Goal: Information Seeking & Learning: Learn about a topic

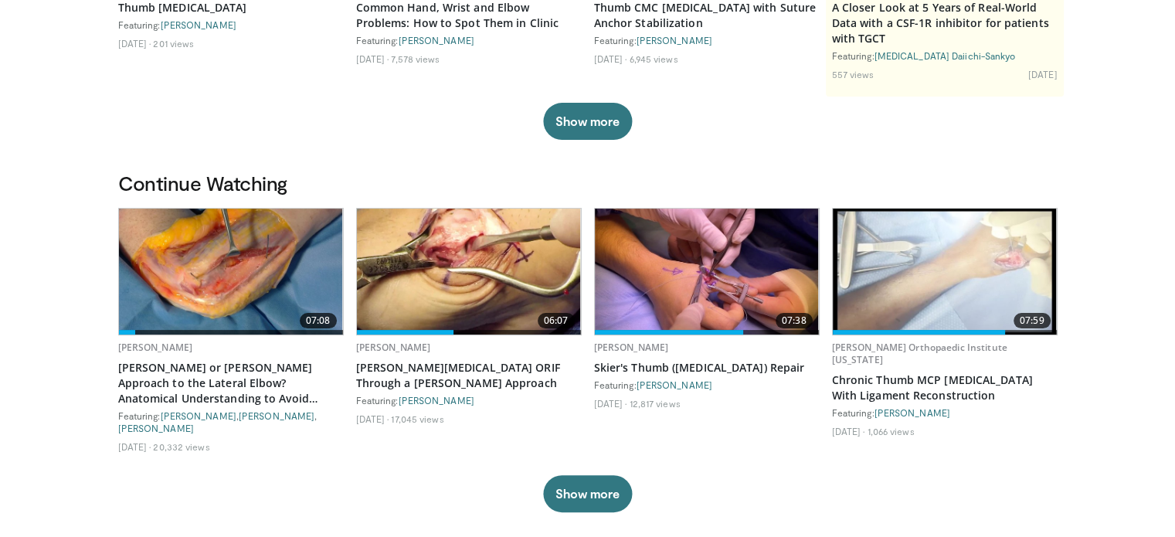
scroll to position [309, 0]
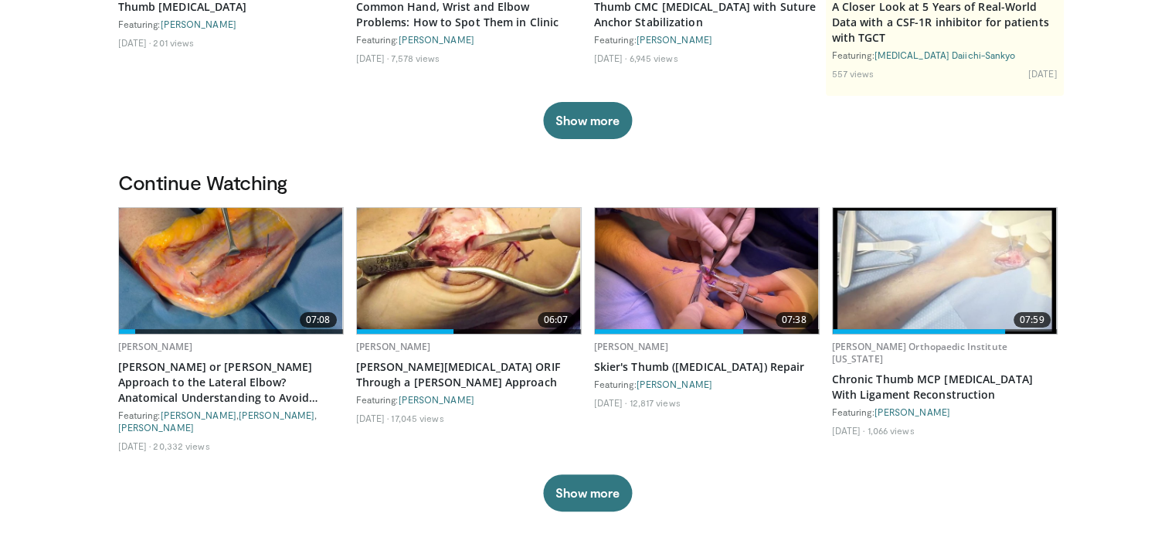
click at [296, 255] on img at bounding box center [231, 271] width 224 height 126
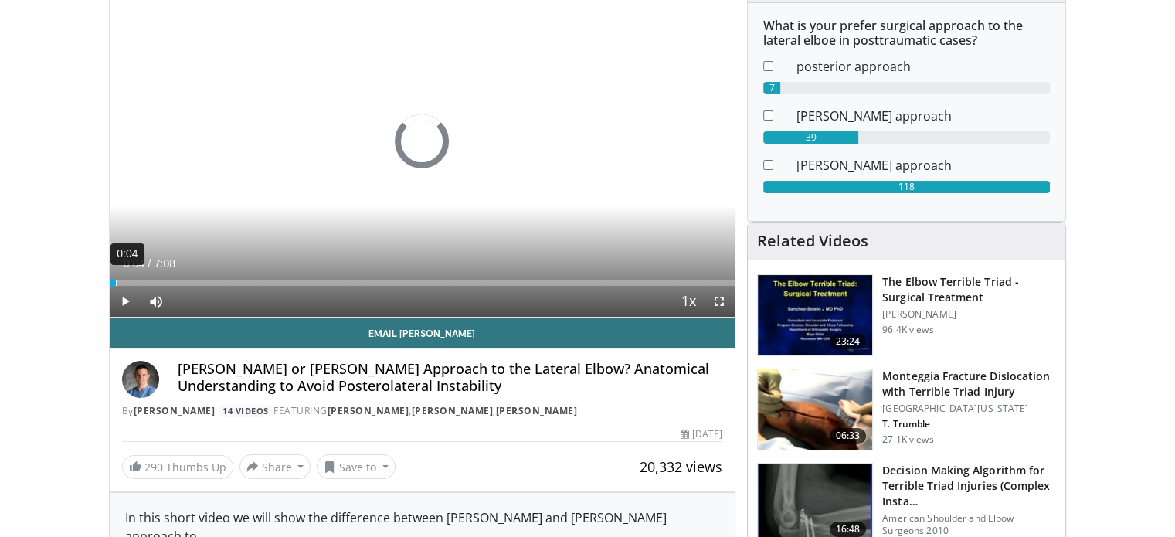
scroll to position [77, 0]
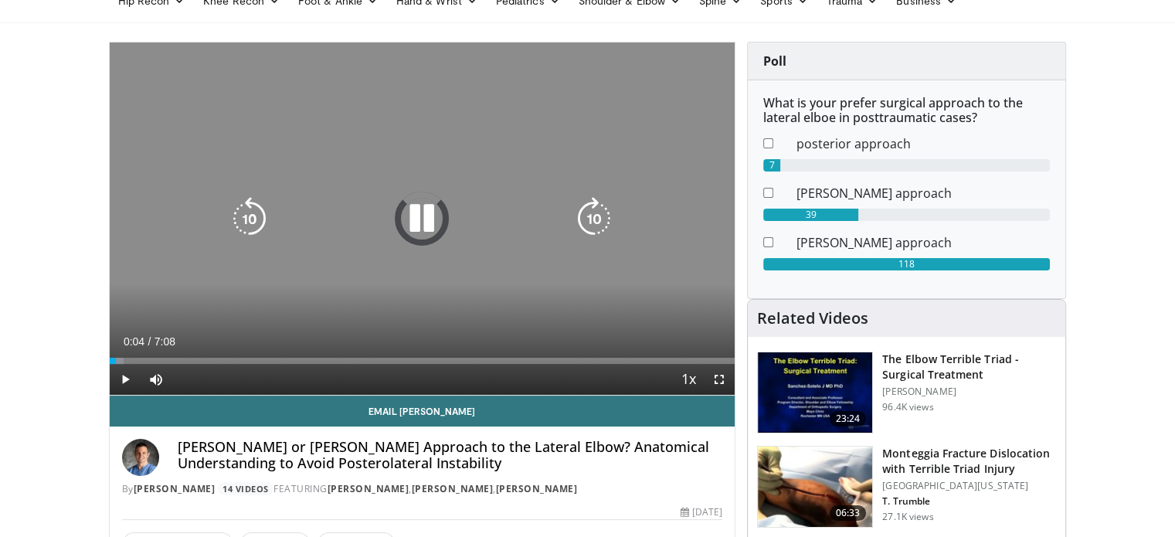
click at [114, 282] on video-js "**********" at bounding box center [423, 218] width 626 height 353
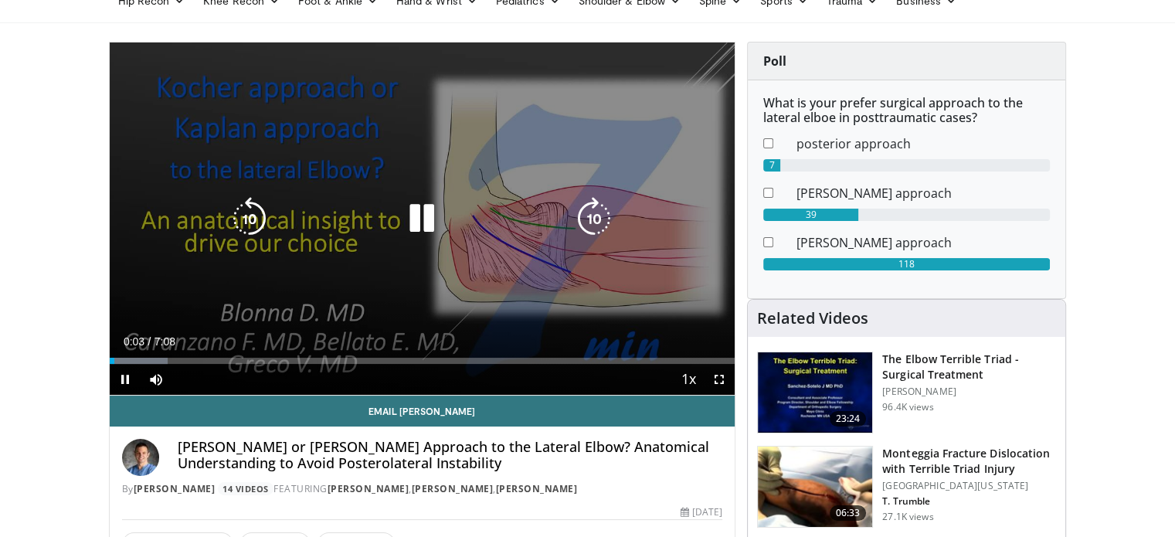
click at [416, 215] on icon "Video Player" at bounding box center [421, 218] width 43 height 43
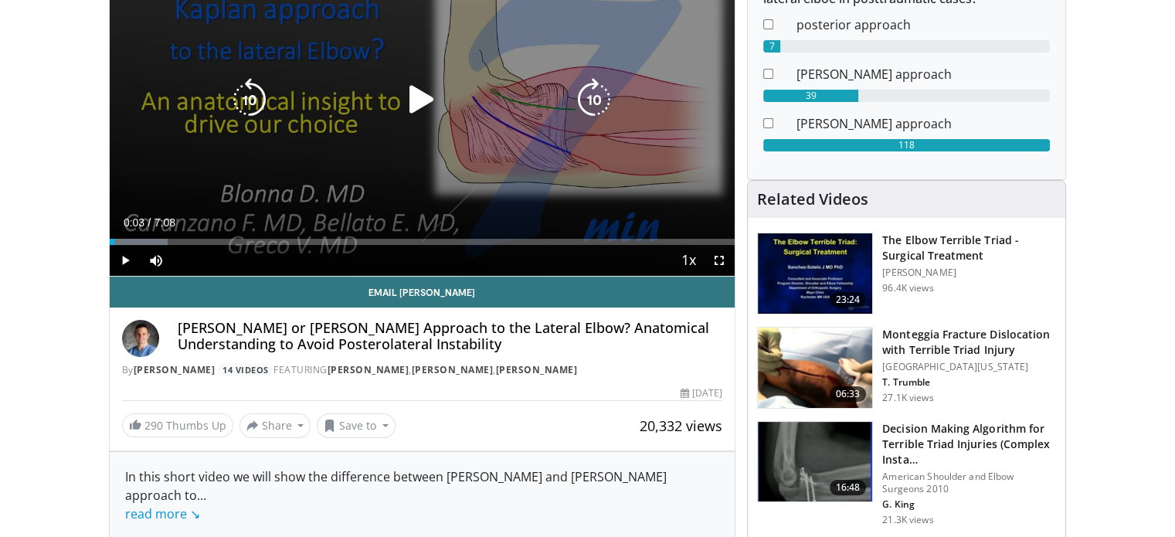
scroll to position [0, 0]
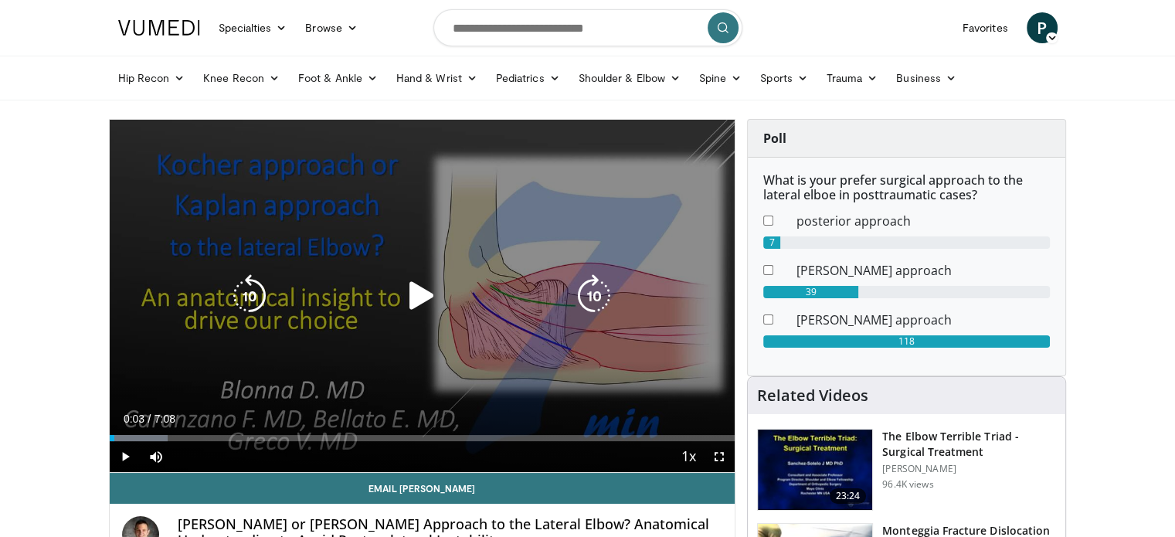
click at [436, 287] on icon "Video Player" at bounding box center [421, 295] width 43 height 43
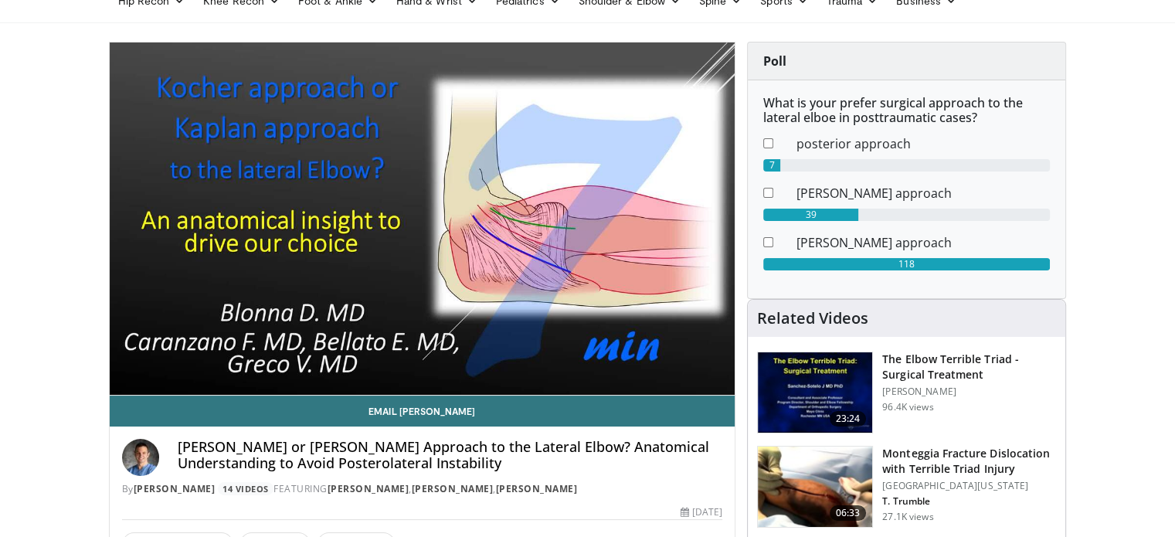
scroll to position [386, 0]
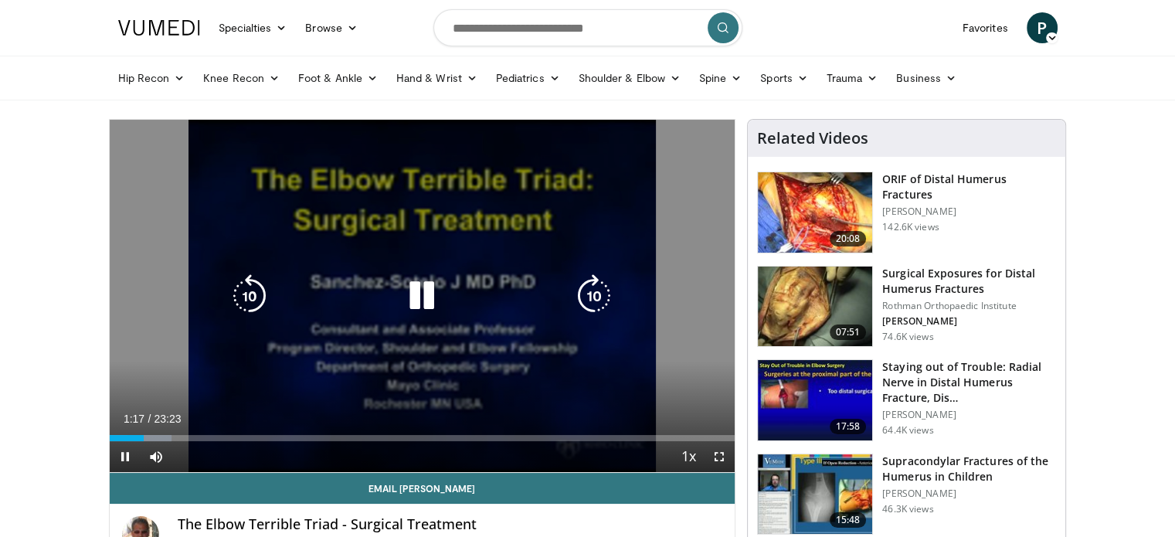
click at [412, 297] on icon "Video Player" at bounding box center [421, 295] width 43 height 43
click at [409, 279] on icon "Video Player" at bounding box center [421, 295] width 43 height 43
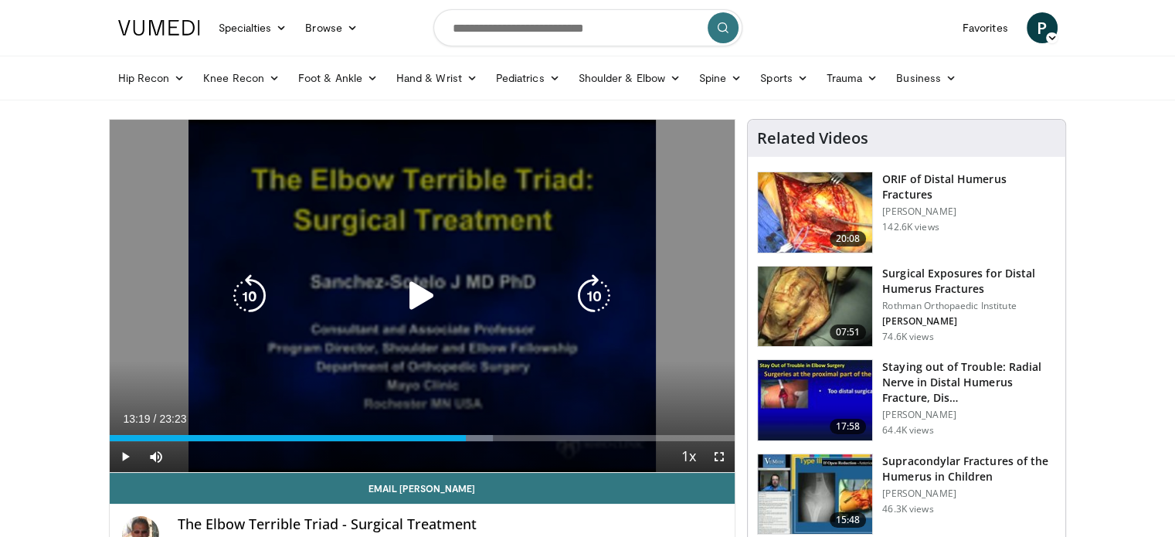
drag, startPoint x: 509, startPoint y: 209, endPoint x: 500, endPoint y: 206, distance: 8.8
click at [507, 207] on div "10 seconds Tap to unmute" at bounding box center [423, 296] width 626 height 352
click at [420, 300] on icon "Video Player" at bounding box center [421, 295] width 43 height 43
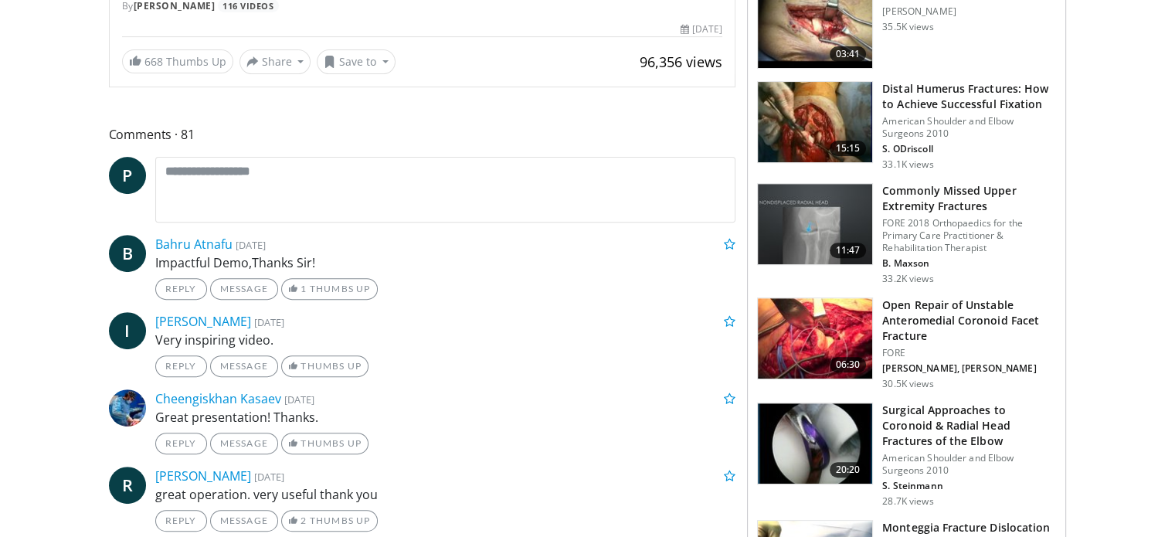
scroll to position [618, 0]
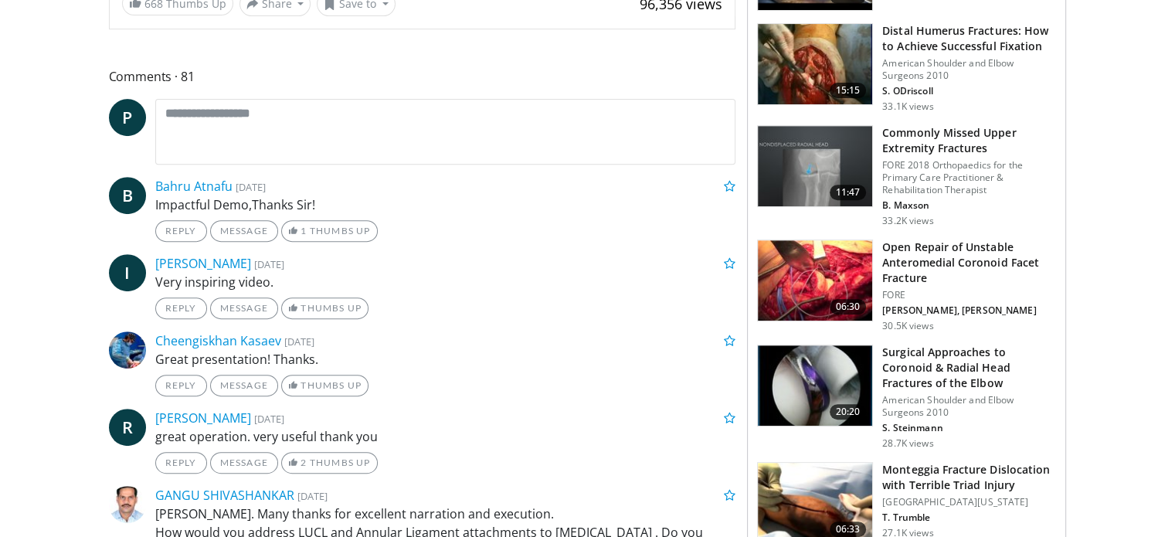
click at [935, 254] on h3 "Open Repair of Unstable Anteromedial Coronoid Facet Fracture" at bounding box center [969, 262] width 174 height 46
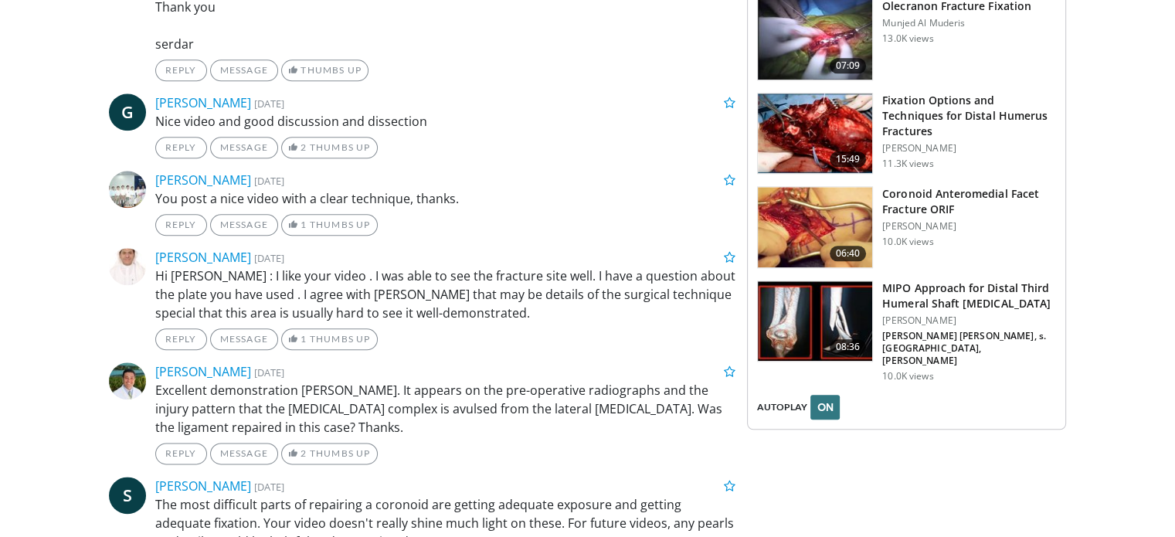
scroll to position [1776, 0]
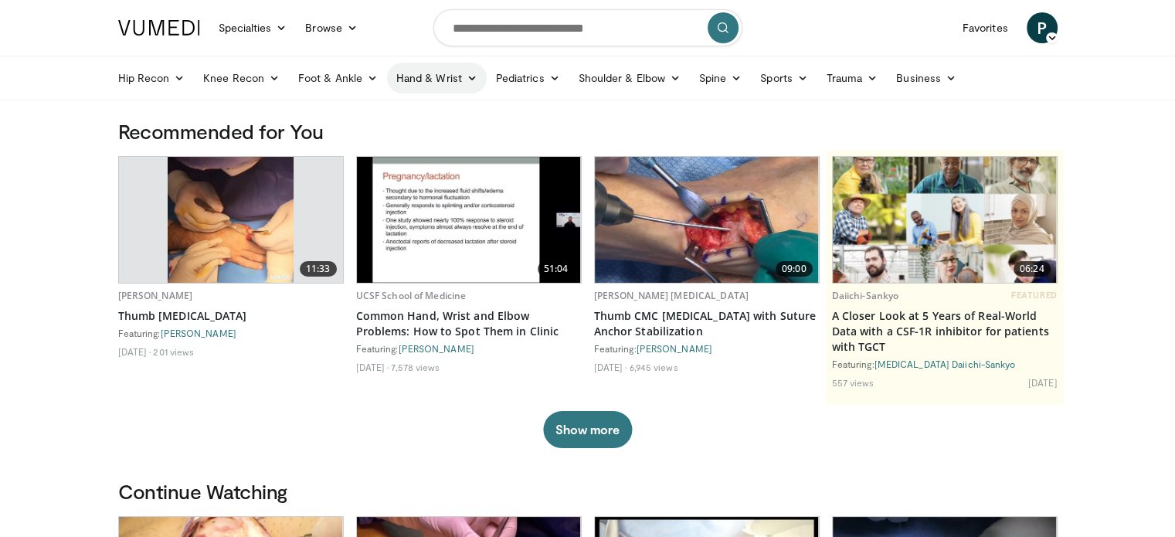
click at [432, 81] on link "Hand & Wrist" at bounding box center [437, 78] width 100 height 31
click at [431, 106] on link "Hand" at bounding box center [480, 114] width 184 height 25
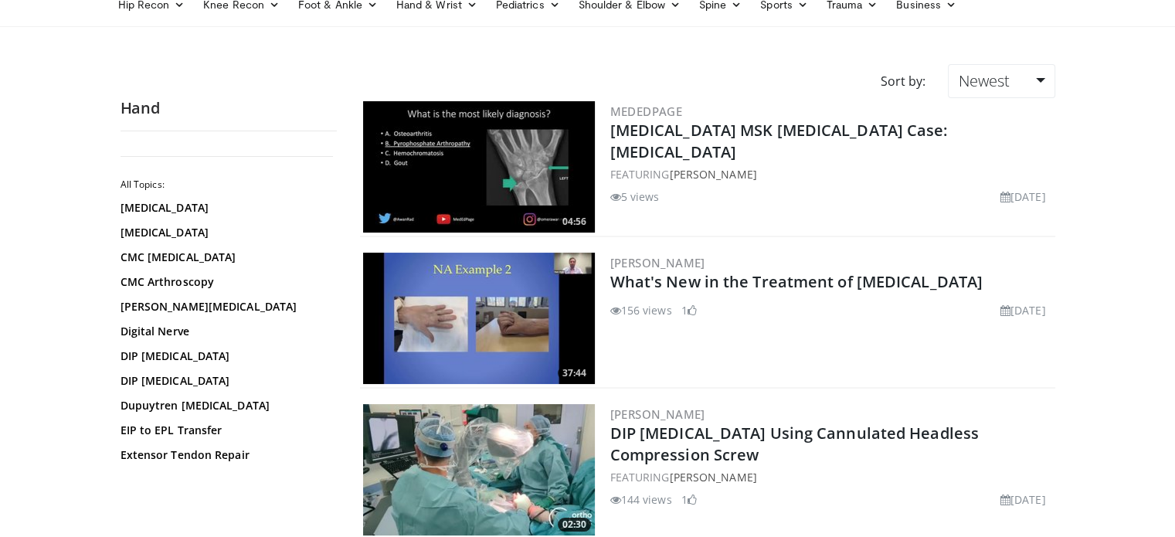
scroll to position [154, 0]
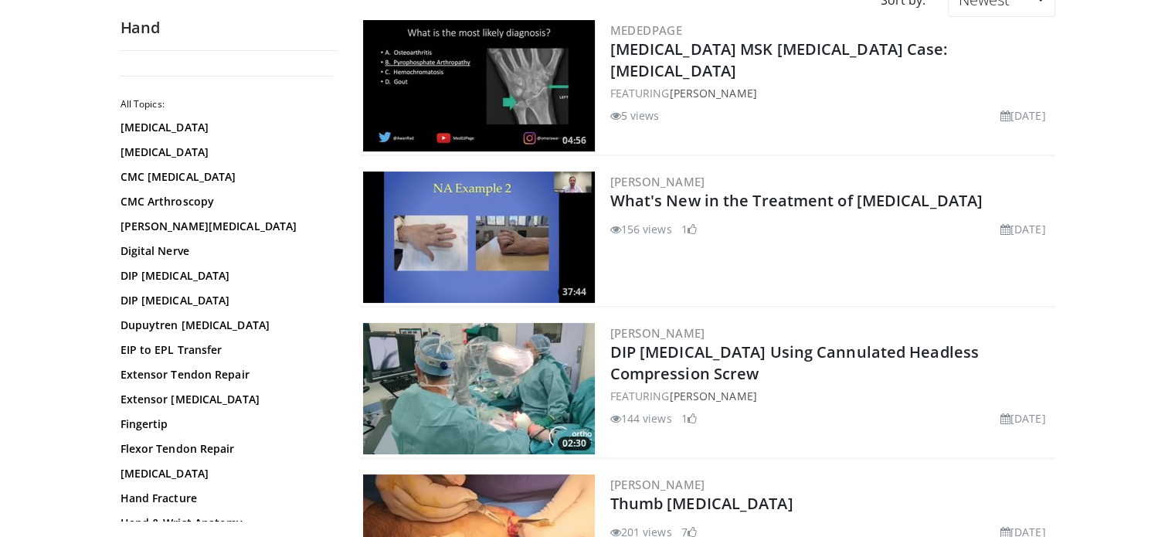
click at [505, 218] on img at bounding box center [479, 236] width 232 height 131
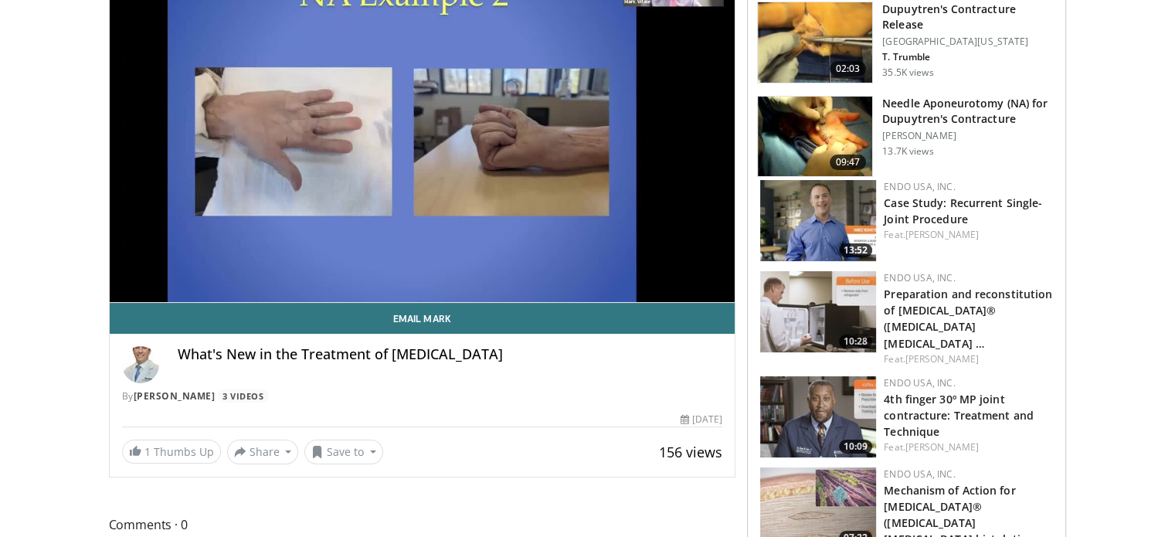
scroll to position [154, 0]
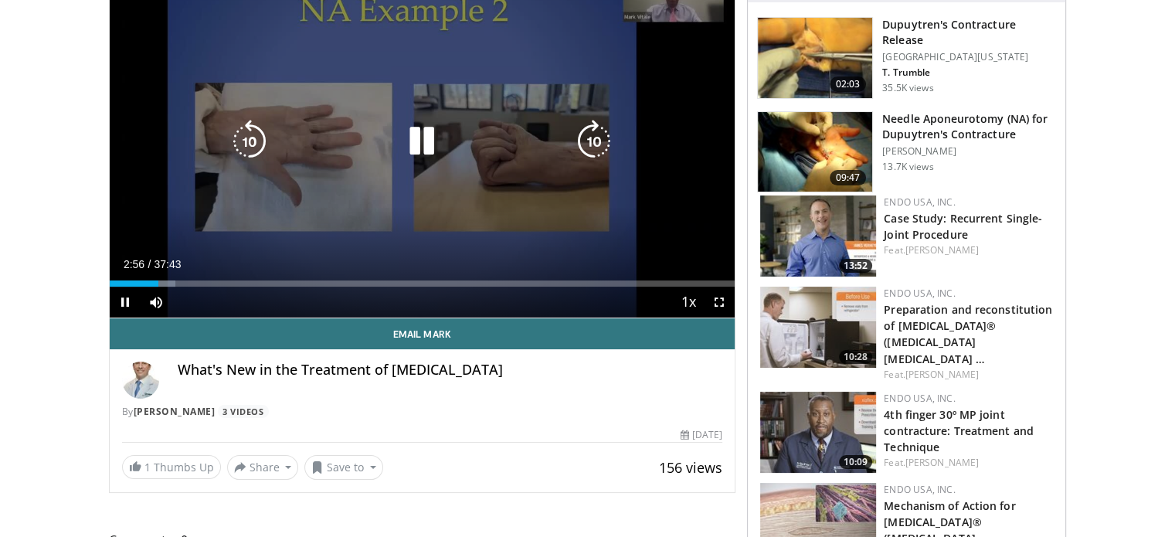
click at [415, 132] on icon "Video Player" at bounding box center [421, 141] width 43 height 43
